Goal: Communication & Community: Answer question/provide support

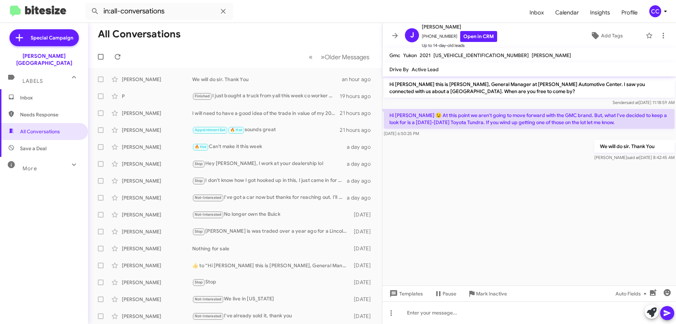
click at [26, 94] on span "Inbox" at bounding box center [50, 97] width 60 height 7
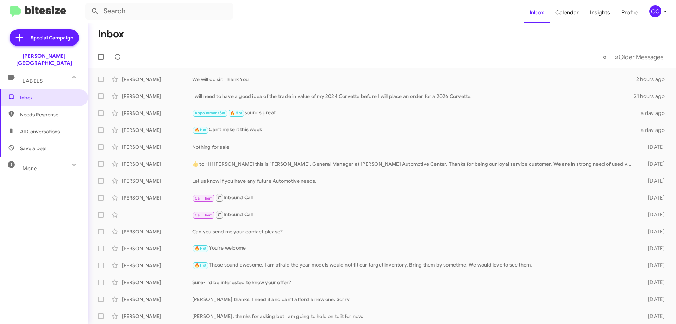
click at [33, 111] on span "Needs Response" at bounding box center [50, 114] width 60 height 7
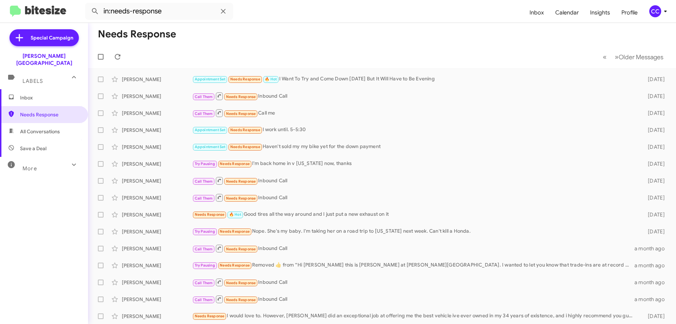
click at [47, 128] on span "All Conversations" at bounding box center [40, 131] width 40 height 7
type input "in:all-conversations"
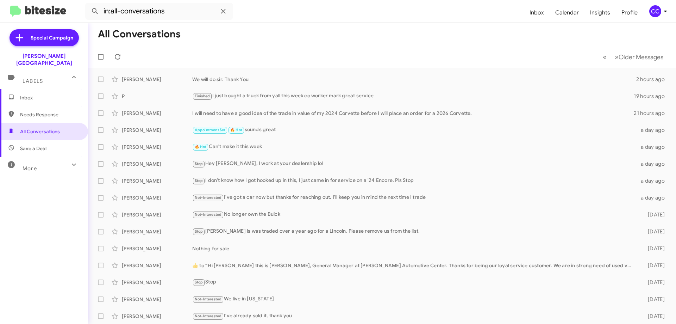
click at [28, 78] on span "Labels" at bounding box center [33, 81] width 20 height 6
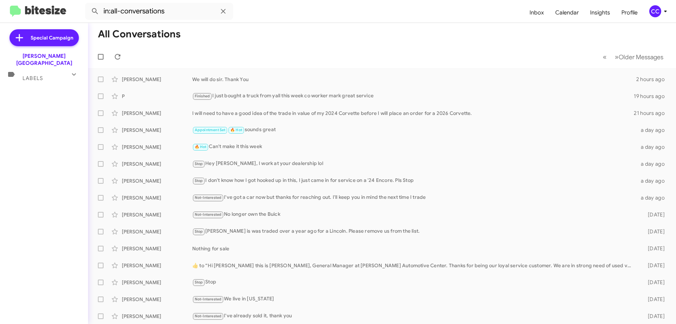
click at [76, 70] on icon at bounding box center [74, 74] width 8 height 8
